Goal: Communication & Community: Answer question/provide support

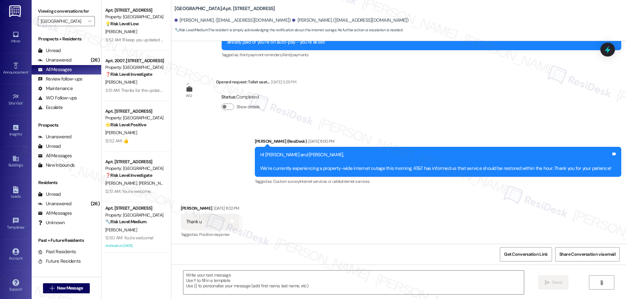
scroll to position [381, 0]
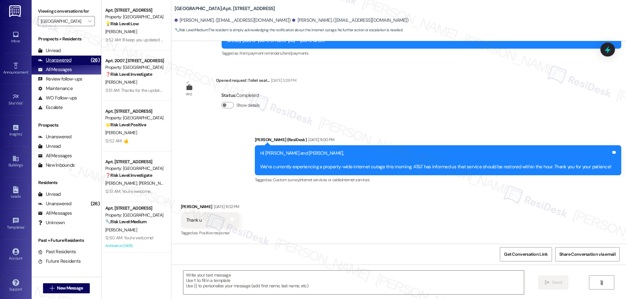
click at [60, 60] on div "Unanswered" at bounding box center [55, 60] width 34 height 7
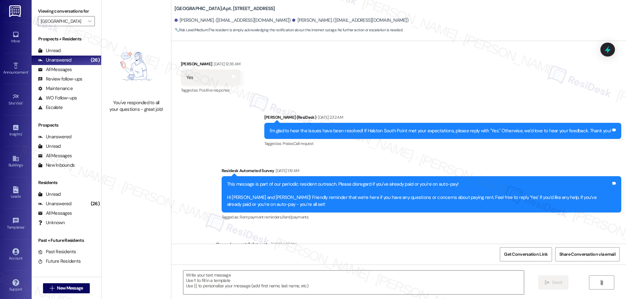
type textarea "Fetching suggested responses. Please feel free to read through the conversation…"
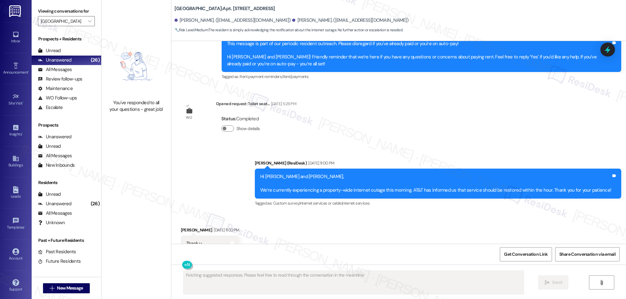
scroll to position [373, 0]
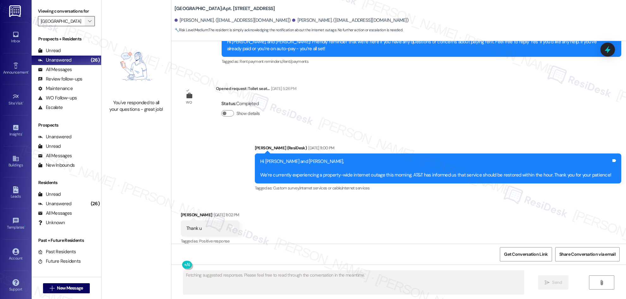
click at [88, 20] on icon "" at bounding box center [89, 21] width 3 height 5
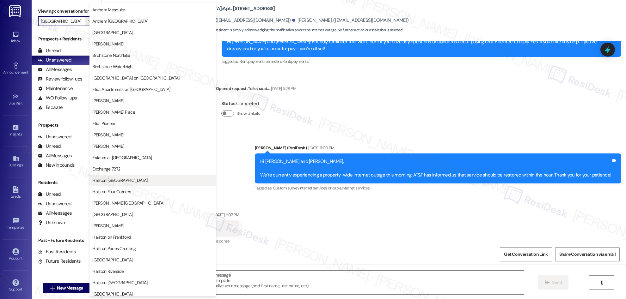
scroll to position [0, 0]
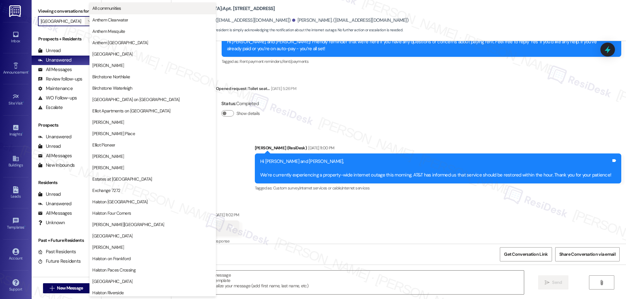
click at [126, 9] on span "All communities" at bounding box center [152, 8] width 121 height 6
